Goal: Task Accomplishment & Management: Use online tool/utility

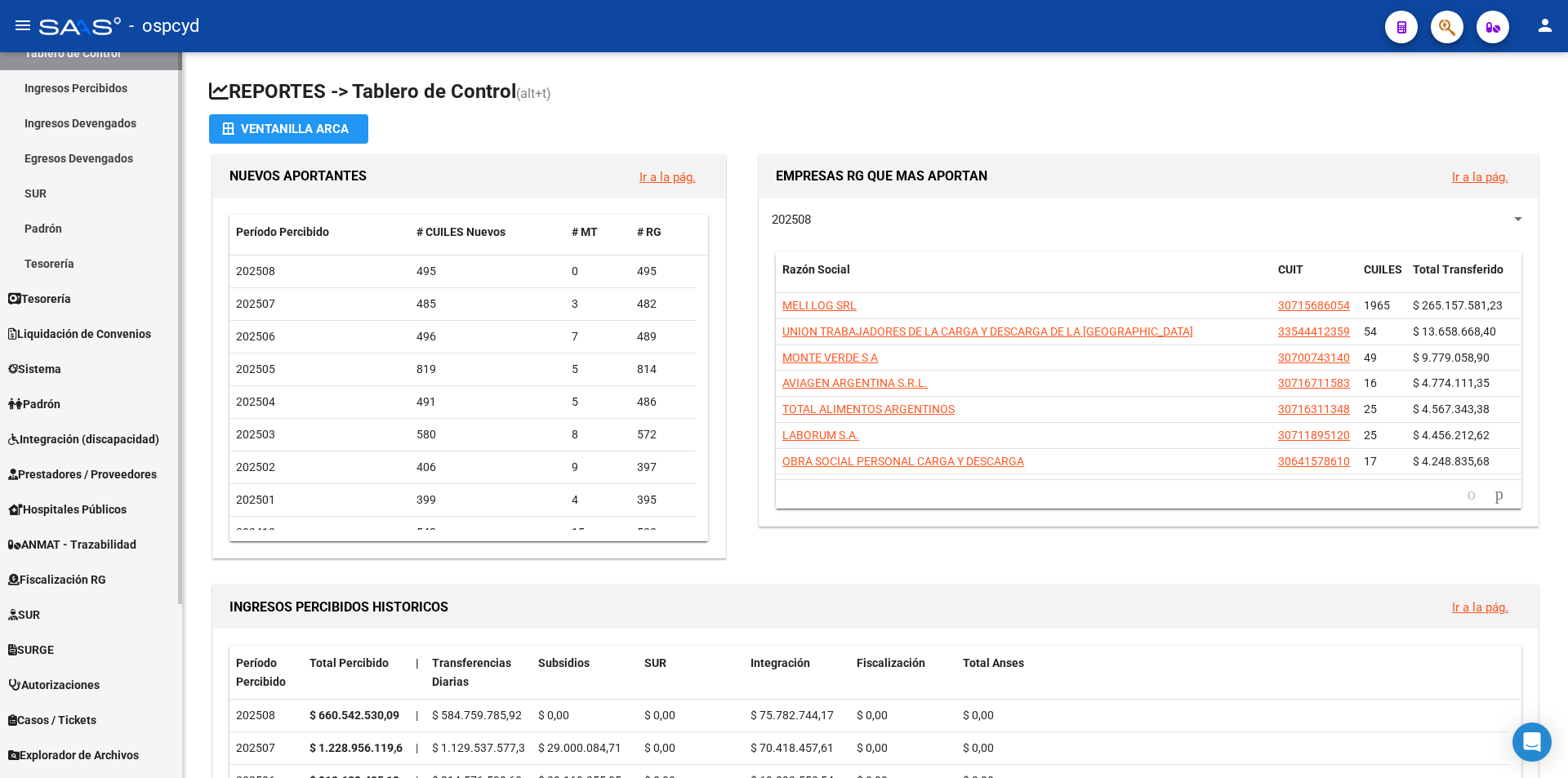
scroll to position [229, 0]
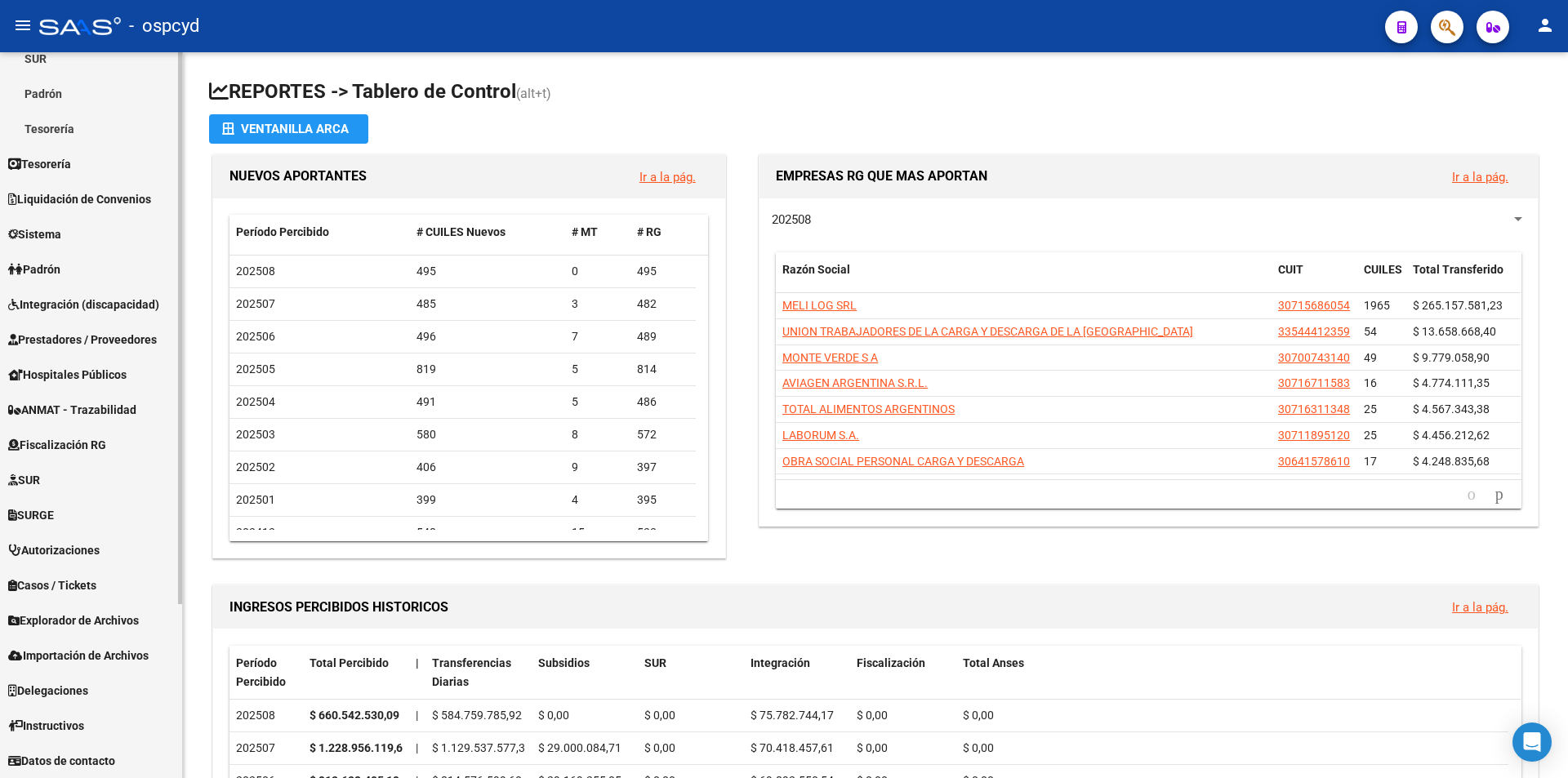
click at [91, 610] on link "Explorador de Archivos" at bounding box center [91, 619] width 182 height 35
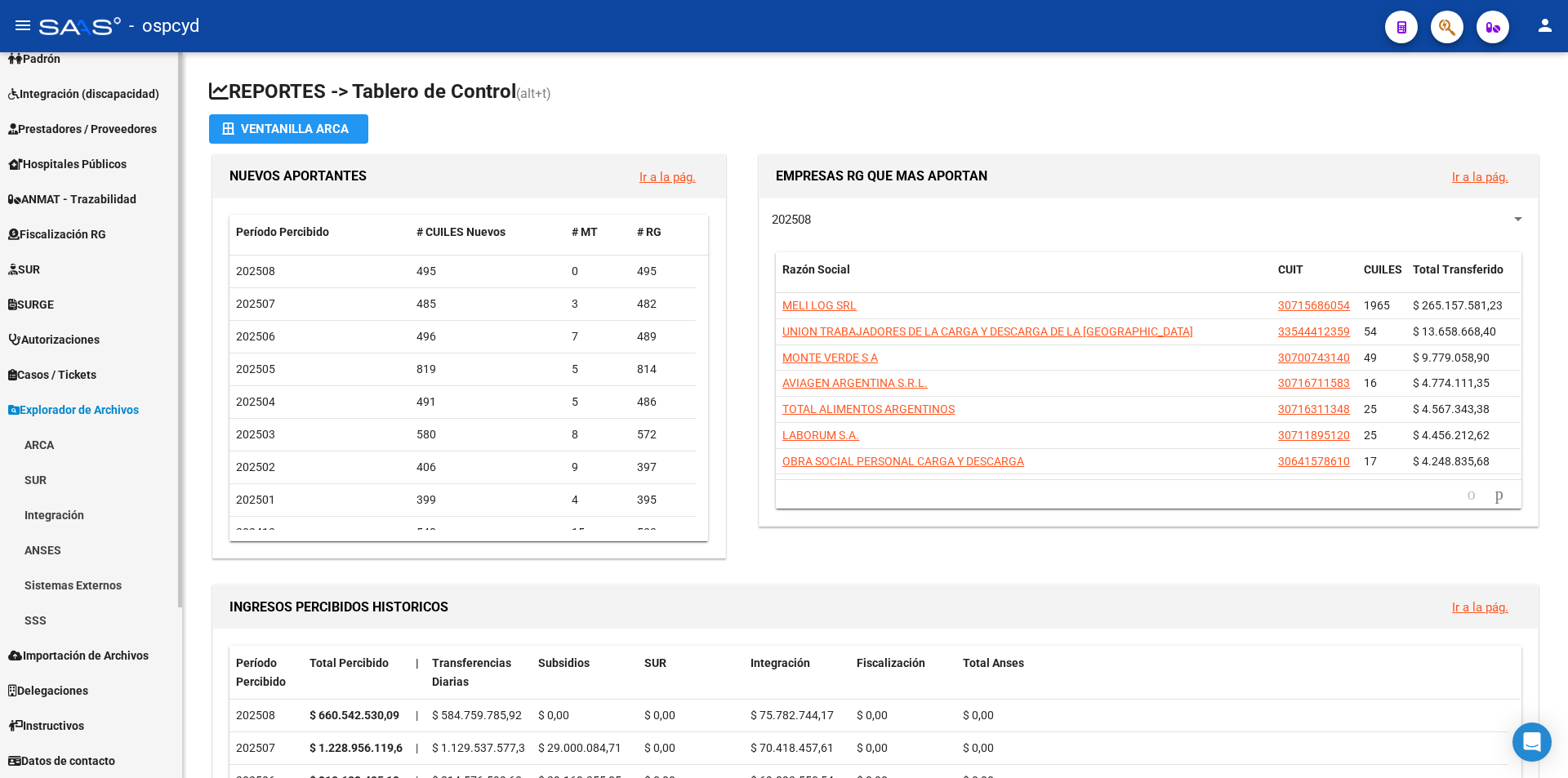
scroll to position [193, 0]
click at [66, 433] on link "ARCA" at bounding box center [91, 444] width 182 height 35
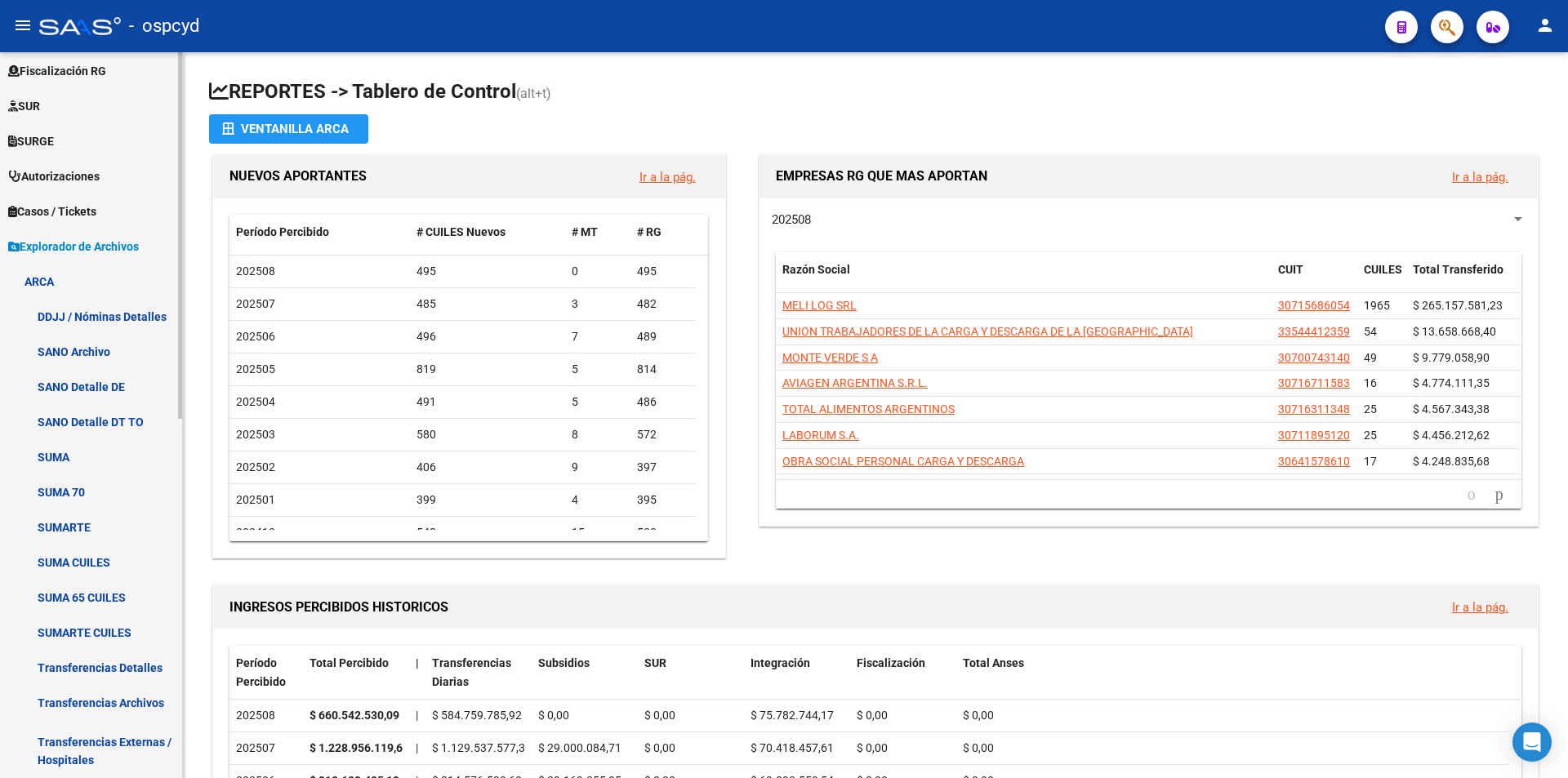
scroll to position [438, 0]
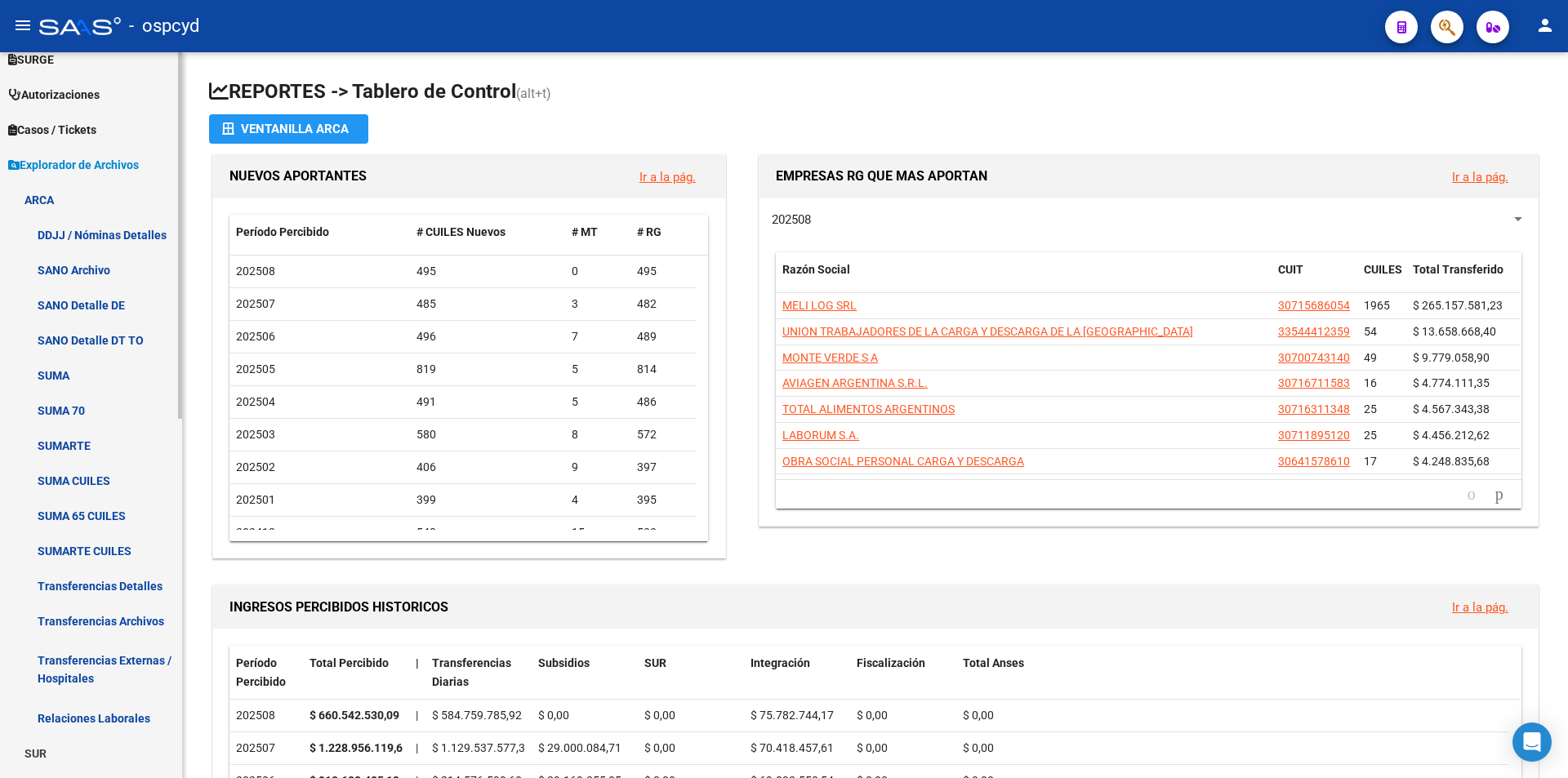
click at [109, 159] on span "Explorador de Archivos" at bounding box center [73, 164] width 130 height 18
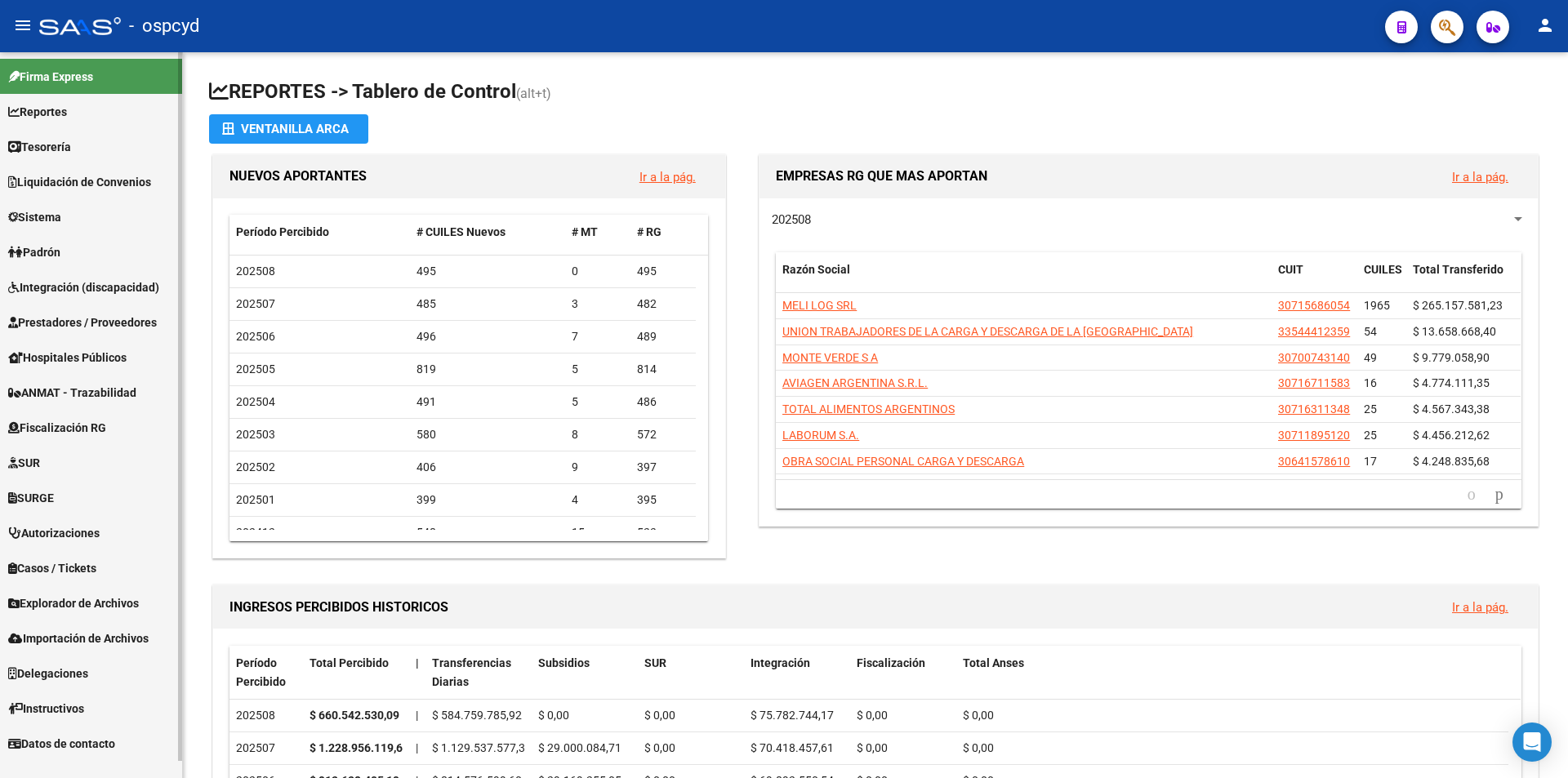
scroll to position [0, 0]
click at [53, 639] on span "Importación de Archivos" at bounding box center [79, 638] width 141 height 18
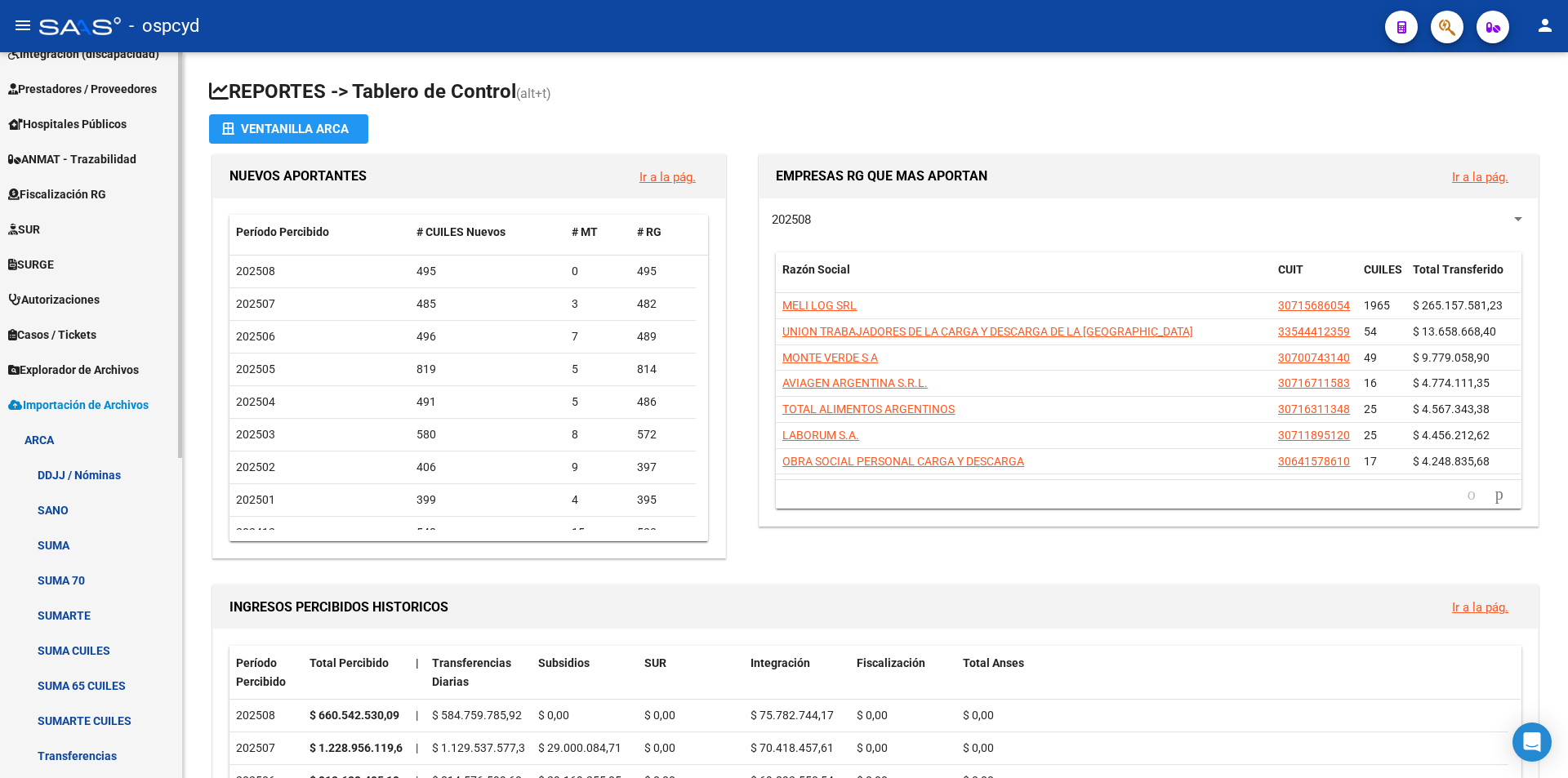
scroll to position [245, 0]
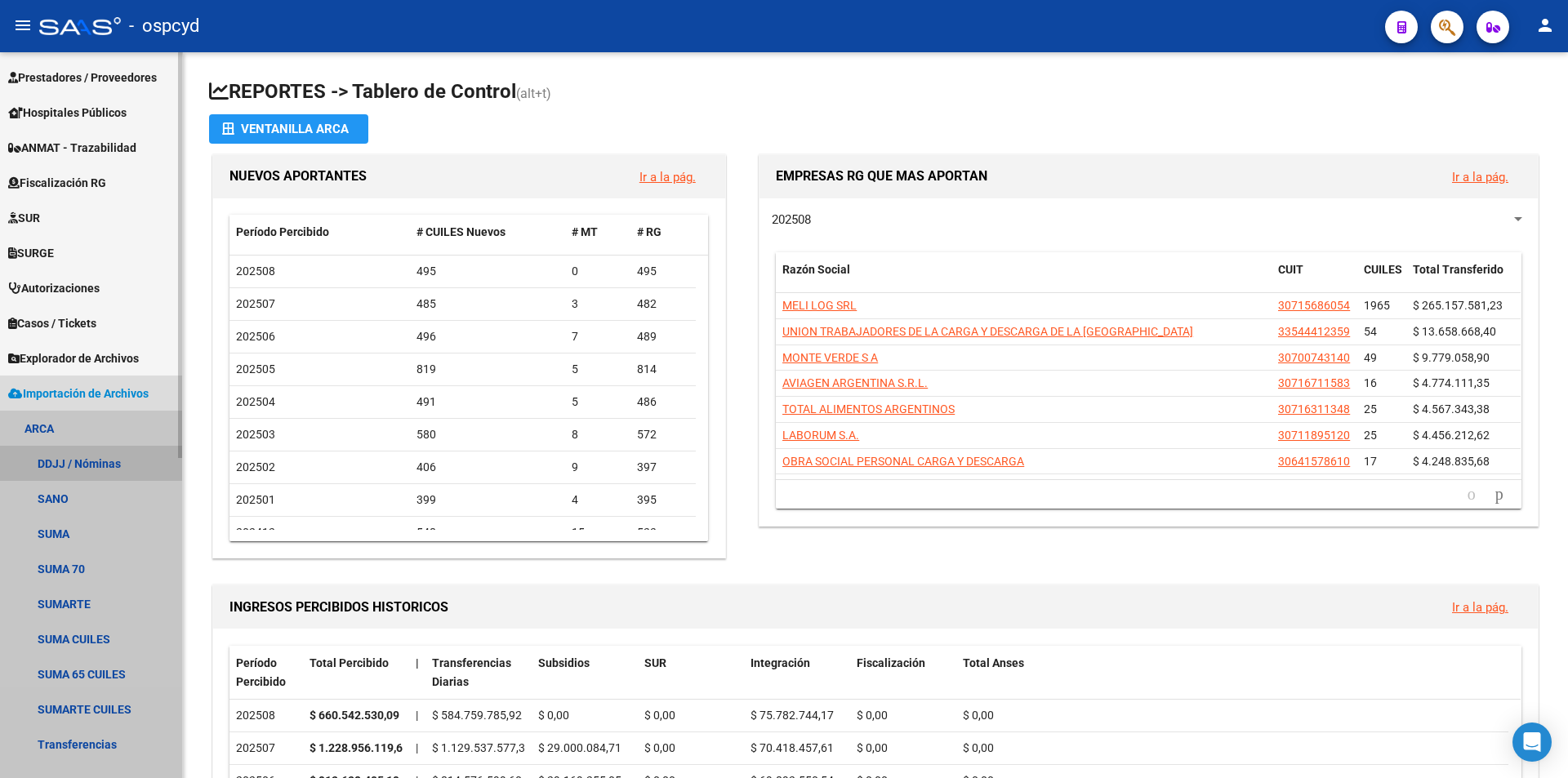
click at [57, 471] on link "DDJJ / Nóminas" at bounding box center [91, 463] width 182 height 35
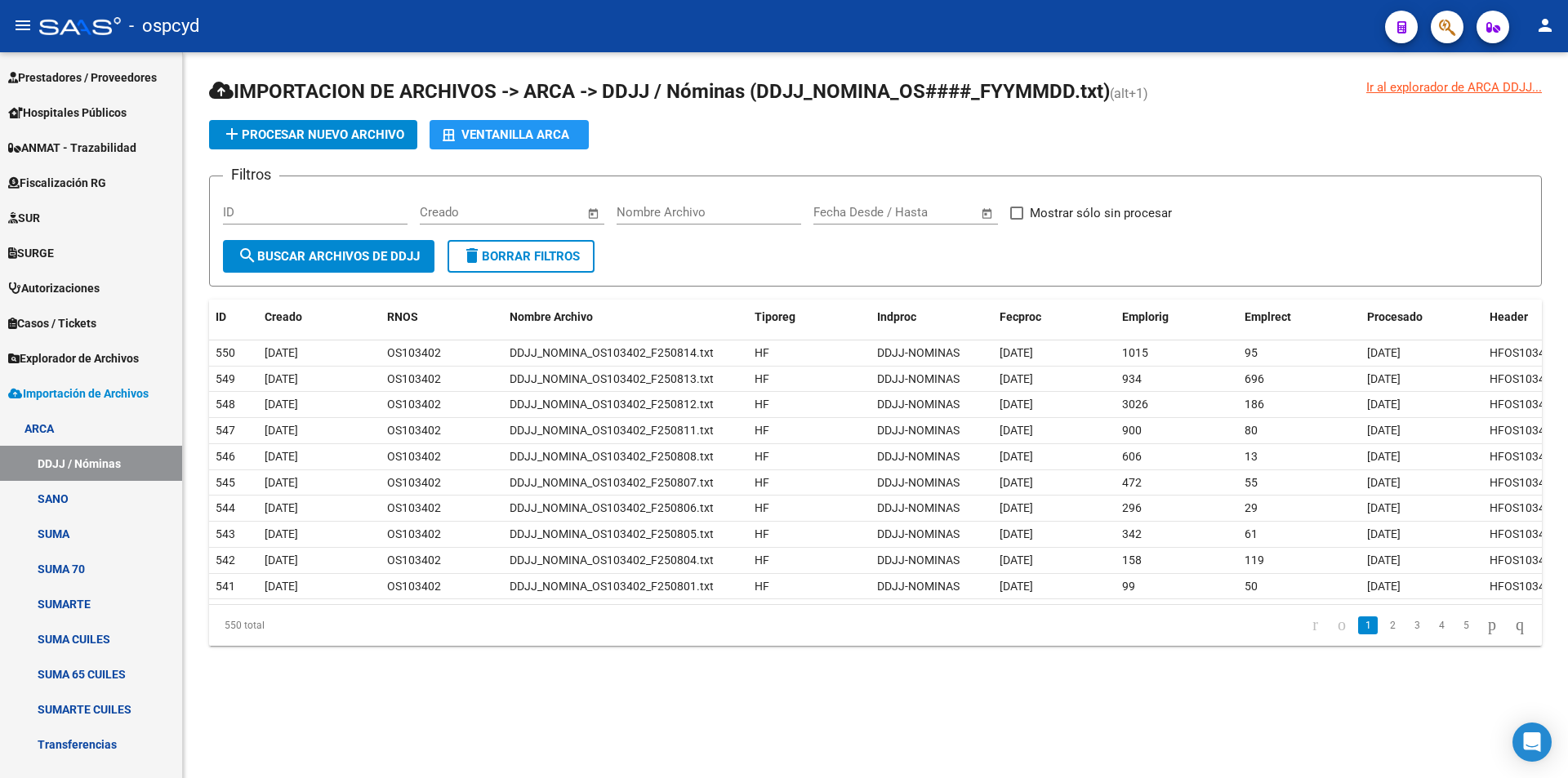
click at [500, 153] on app-list-header "IMPORTACION DE ARCHIVOS -> ARCA -> DDJJ / Nóminas (DDJJ_NOMINA_OS####_FYYMMDD.t…" at bounding box center [875, 183] width 1332 height 208
click at [497, 145] on div "Ventanilla ARCA" at bounding box center [510, 134] width 133 height 29
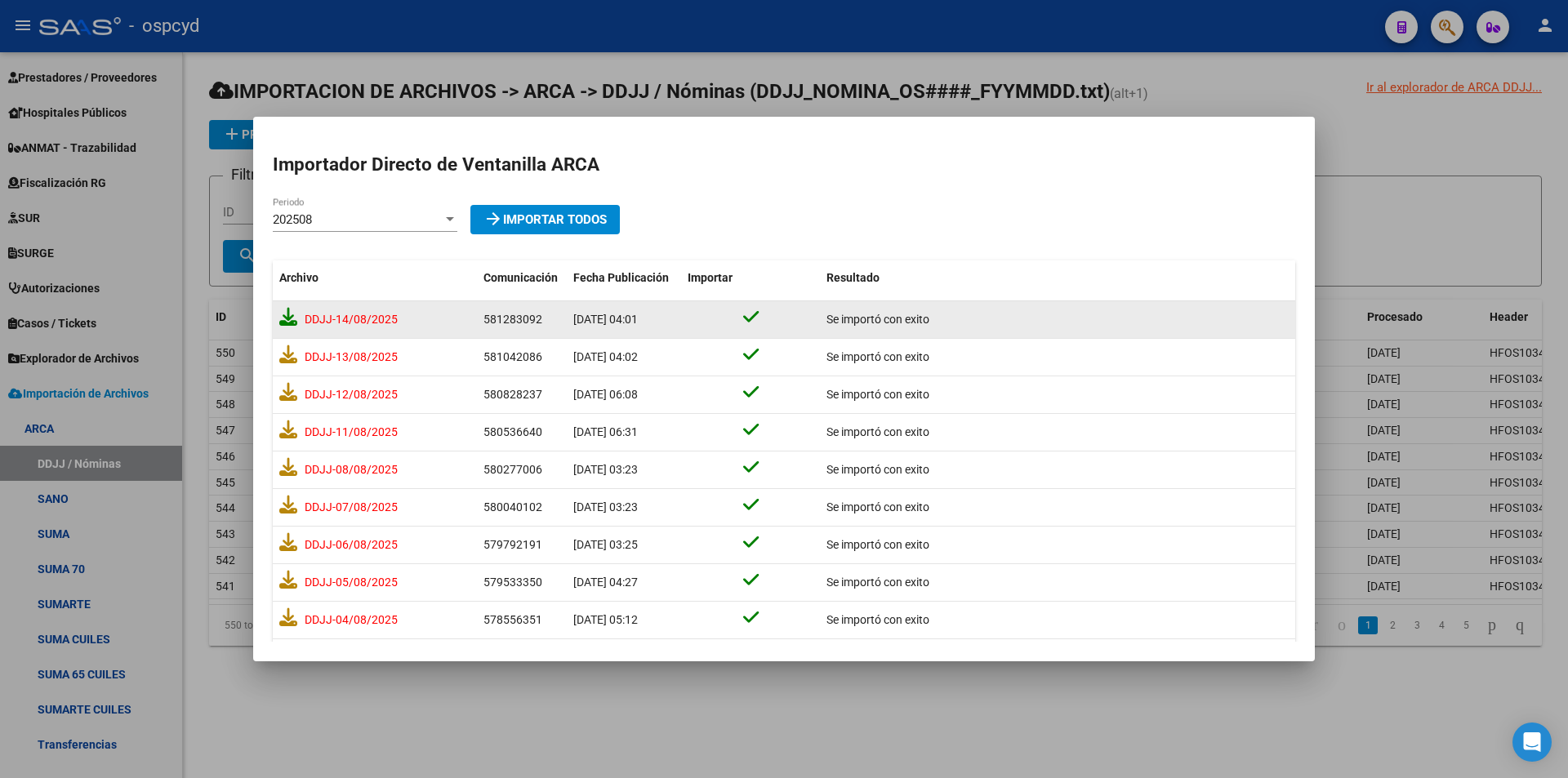
click at [286, 321] on icon at bounding box center [288, 316] width 18 height 18
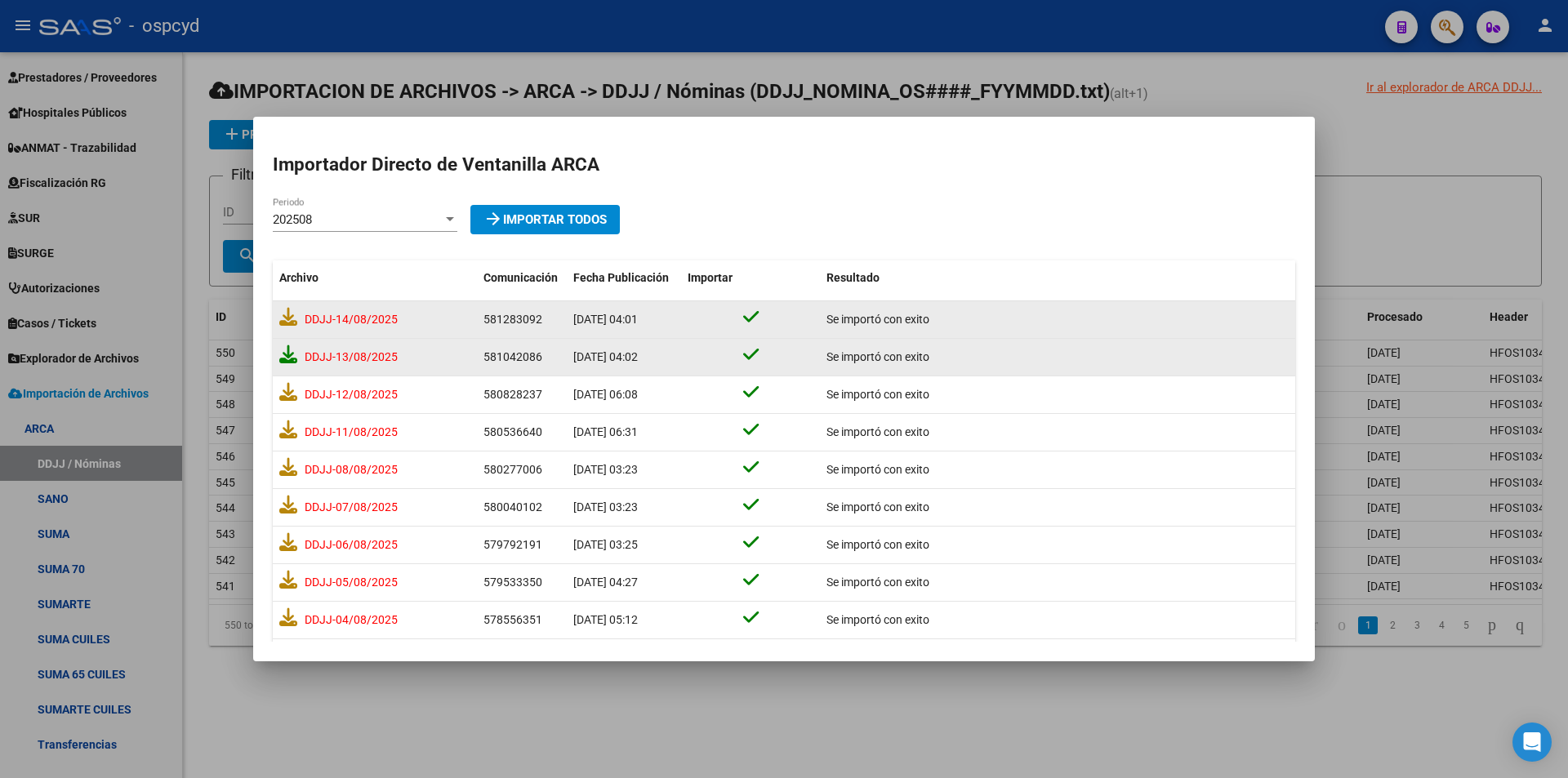
click at [288, 358] on icon at bounding box center [288, 354] width 18 height 18
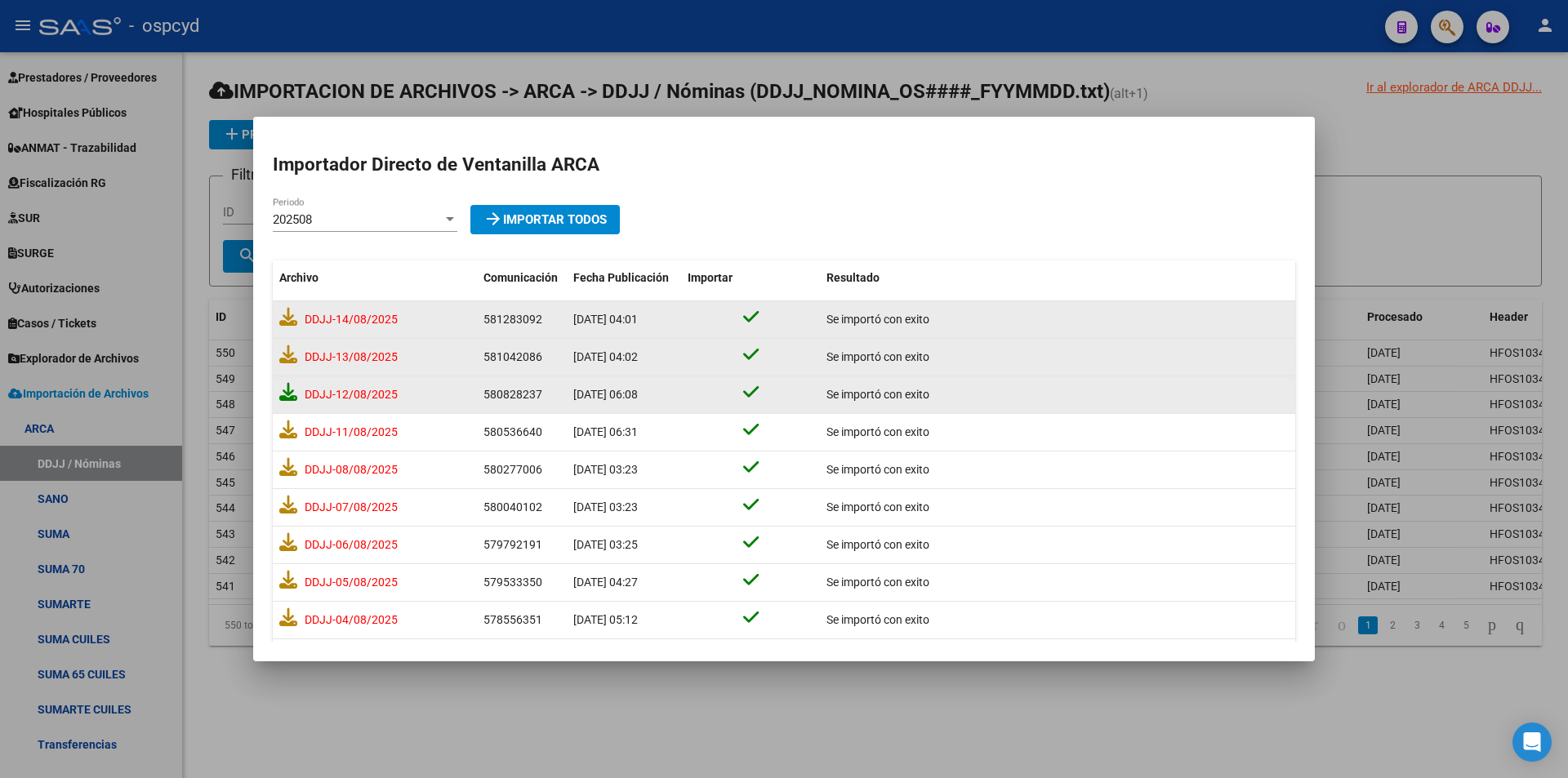
click at [282, 395] on icon at bounding box center [288, 391] width 18 height 18
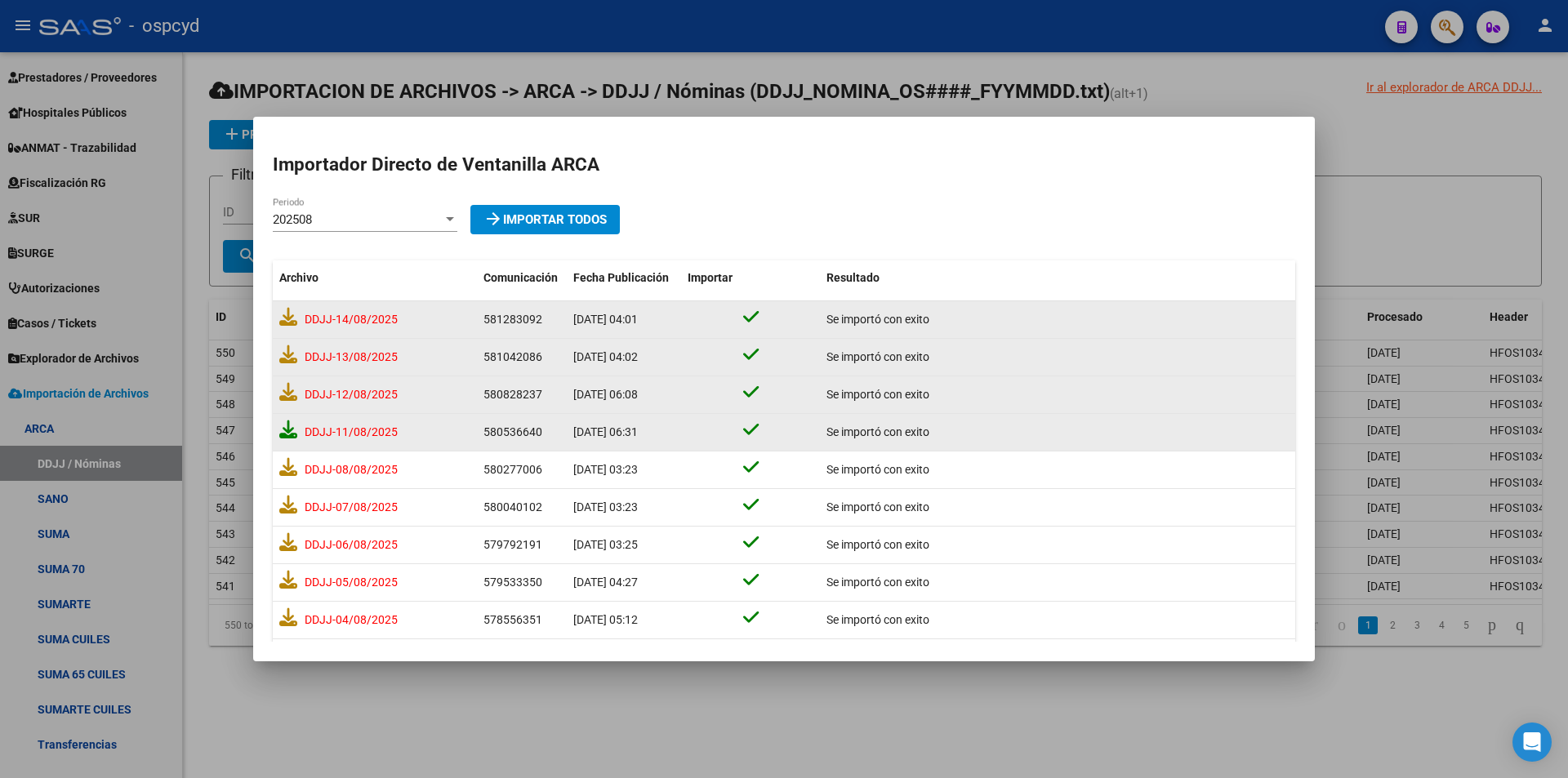
click at [286, 429] on icon at bounding box center [288, 429] width 18 height 18
click at [60, 739] on div at bounding box center [784, 389] width 1568 height 778
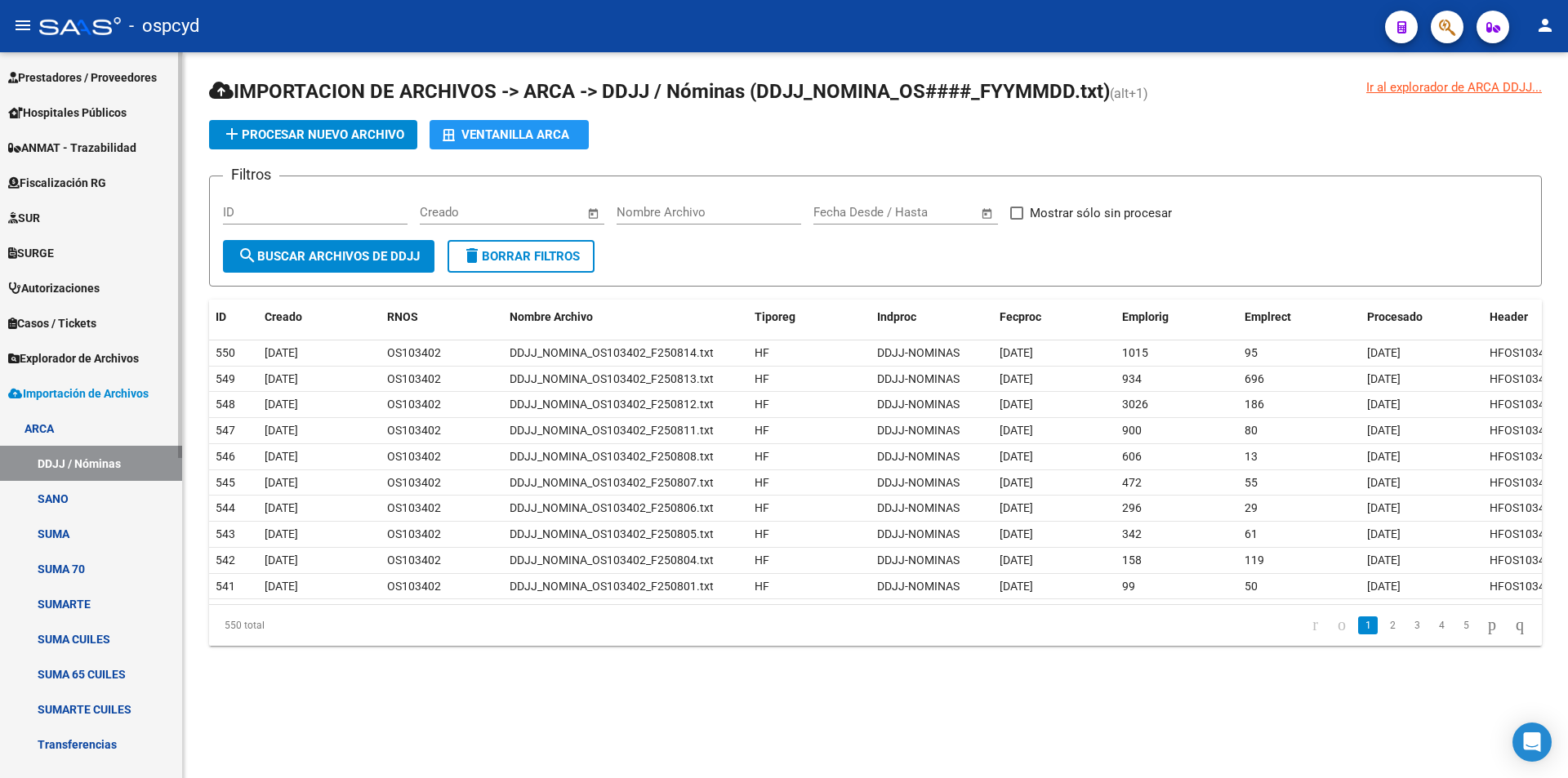
click at [60, 740] on link "Transferencias" at bounding box center [91, 744] width 182 height 35
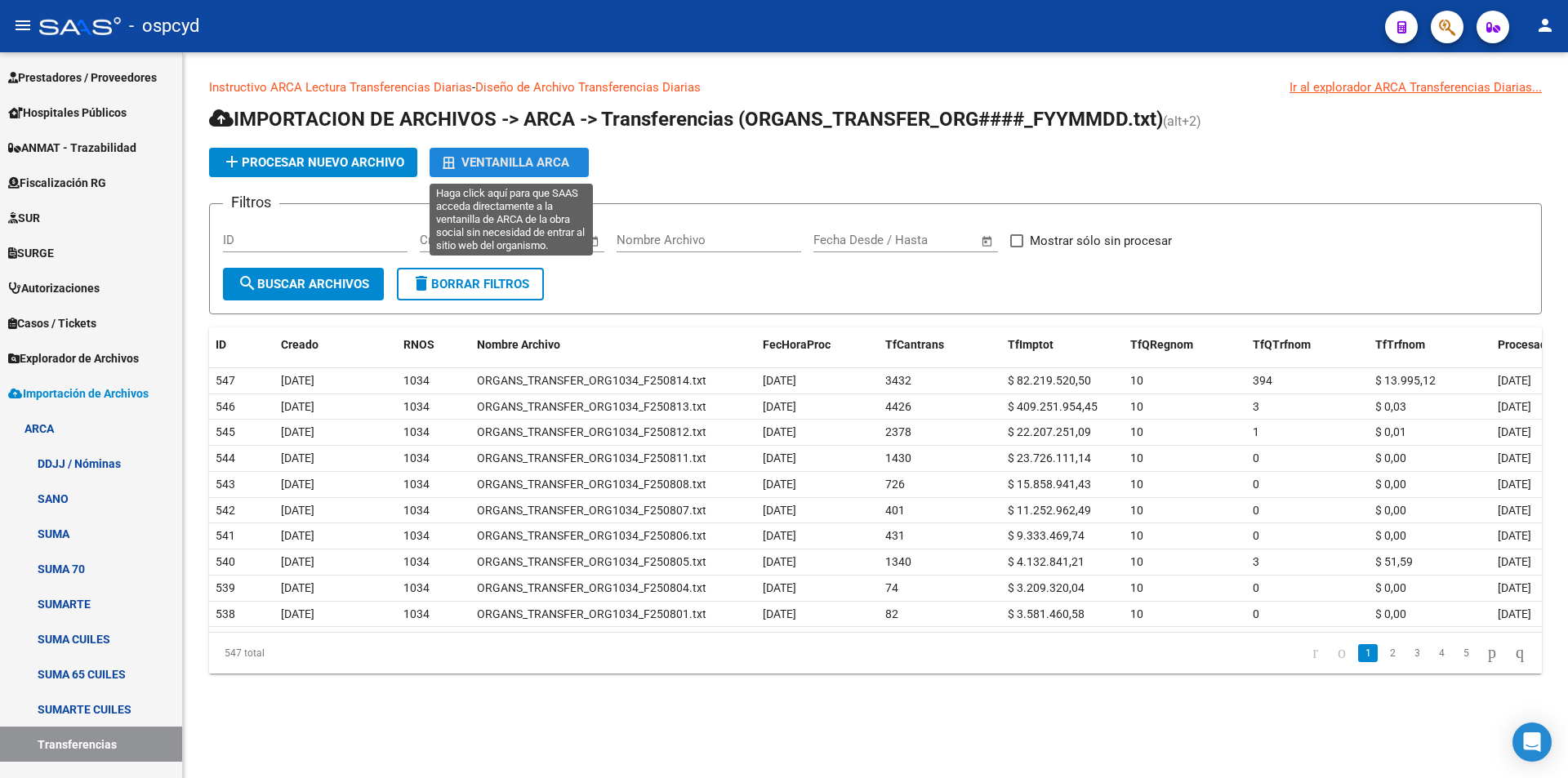
click at [502, 172] on div "Ventanilla ARCA" at bounding box center [510, 162] width 133 height 29
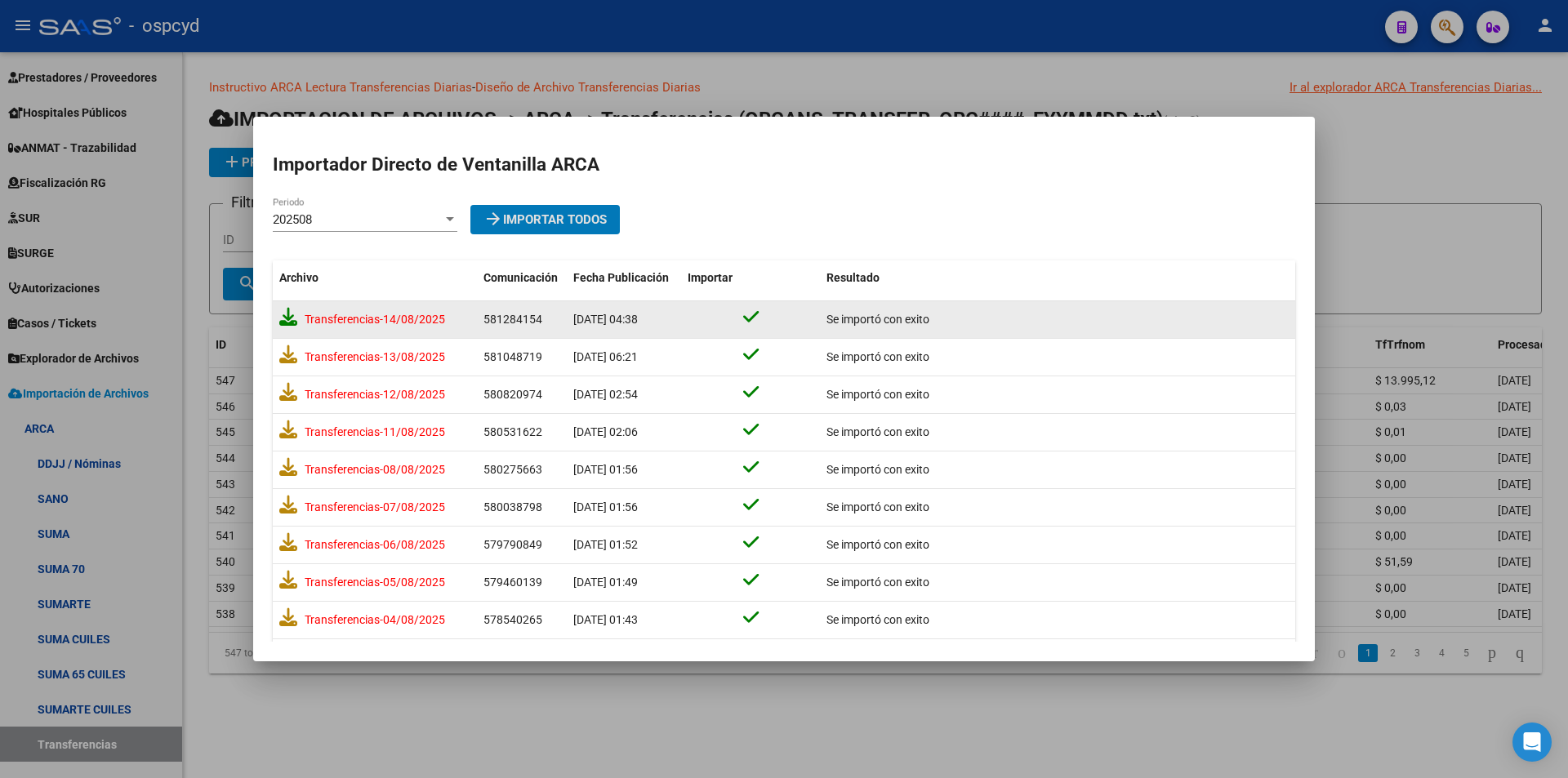
click at [286, 317] on icon at bounding box center [288, 316] width 18 height 18
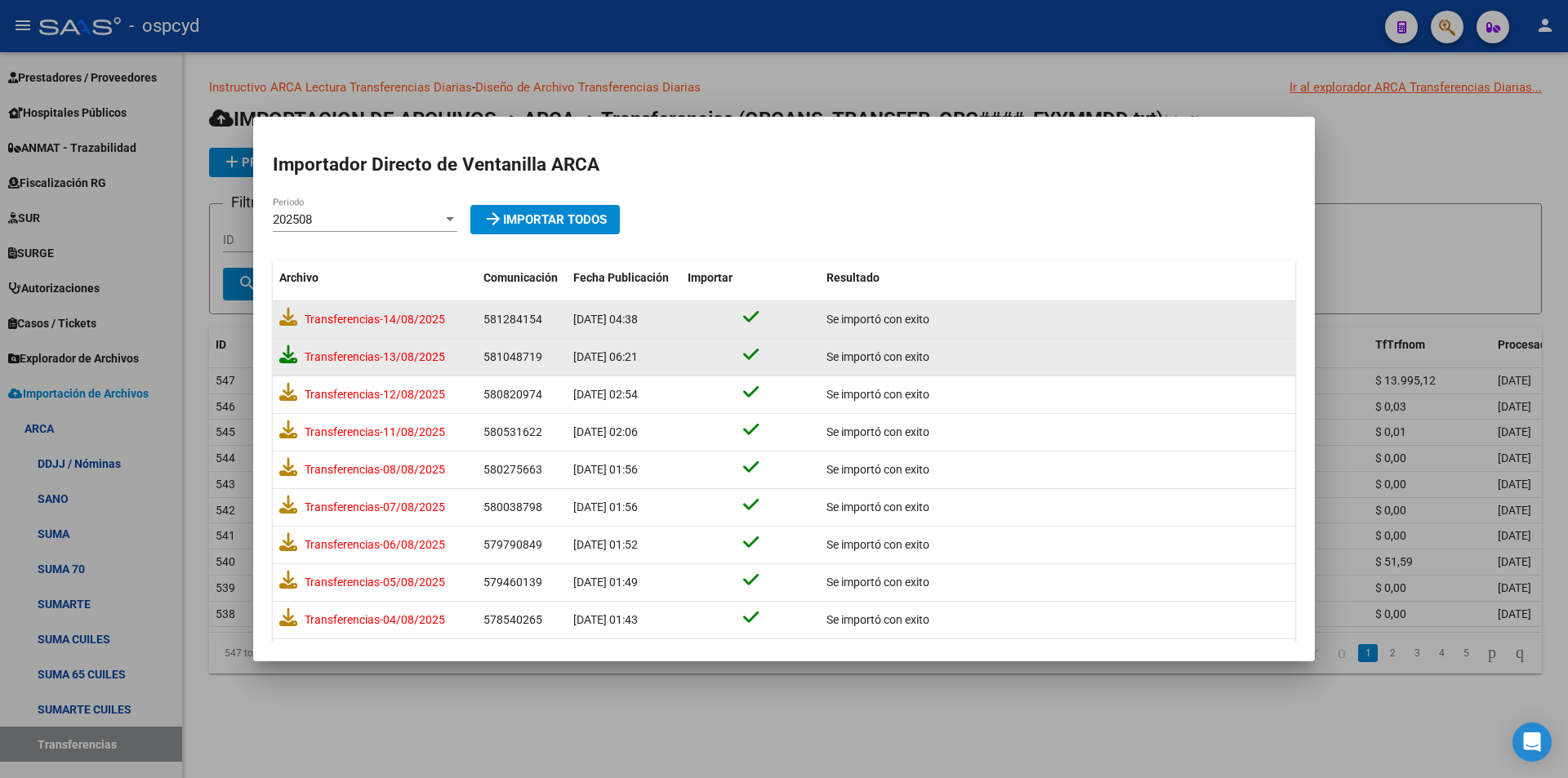
click at [287, 360] on icon at bounding box center [288, 354] width 18 height 18
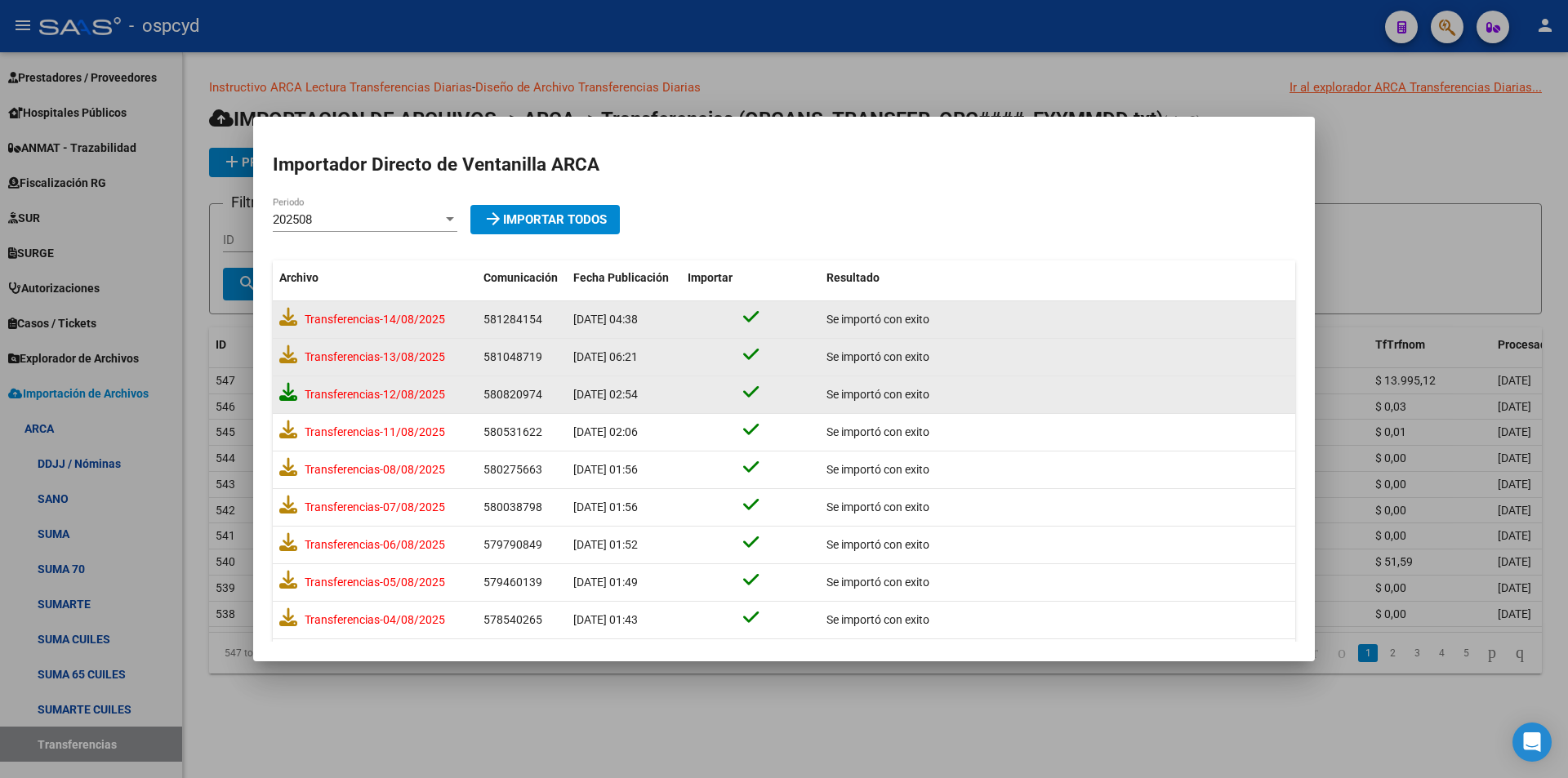
click at [291, 389] on icon at bounding box center [288, 391] width 18 height 18
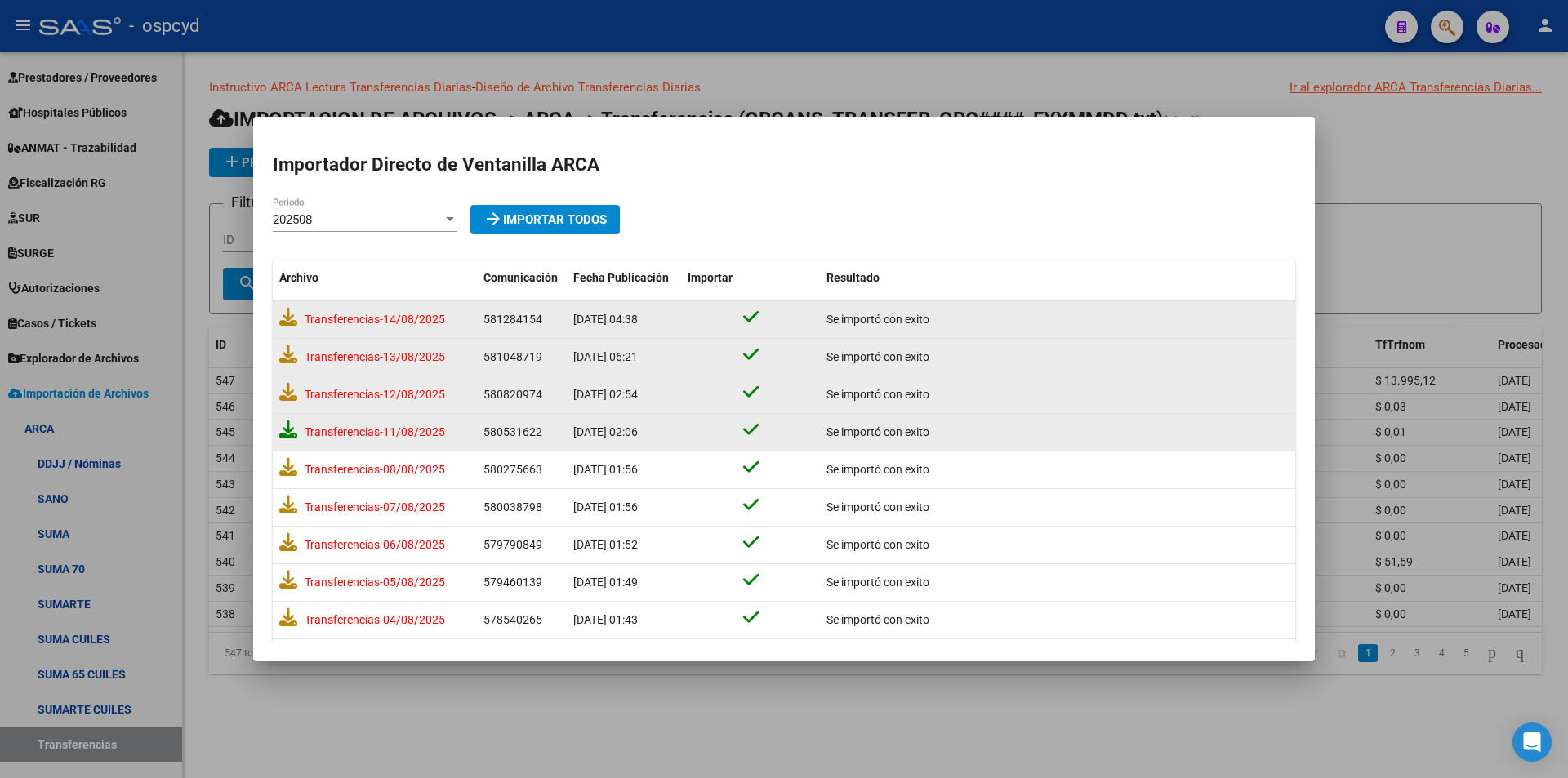
click at [283, 429] on icon at bounding box center [288, 429] width 18 height 18
